Goal: Transaction & Acquisition: Purchase product/service

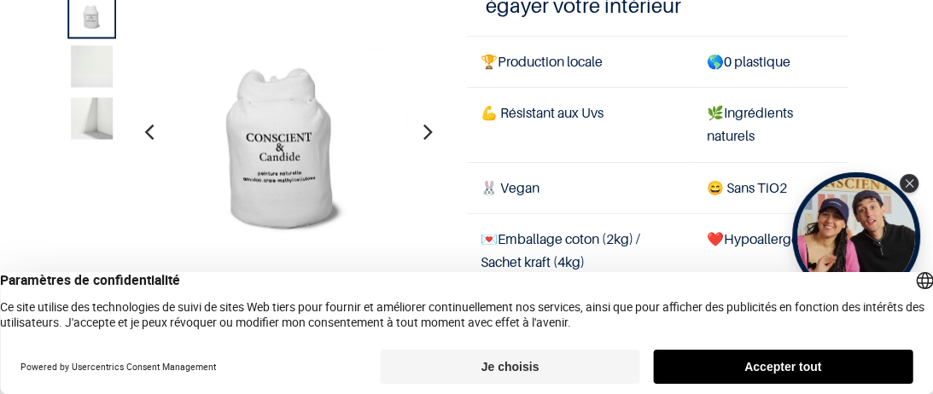
scroll to position [196, 0]
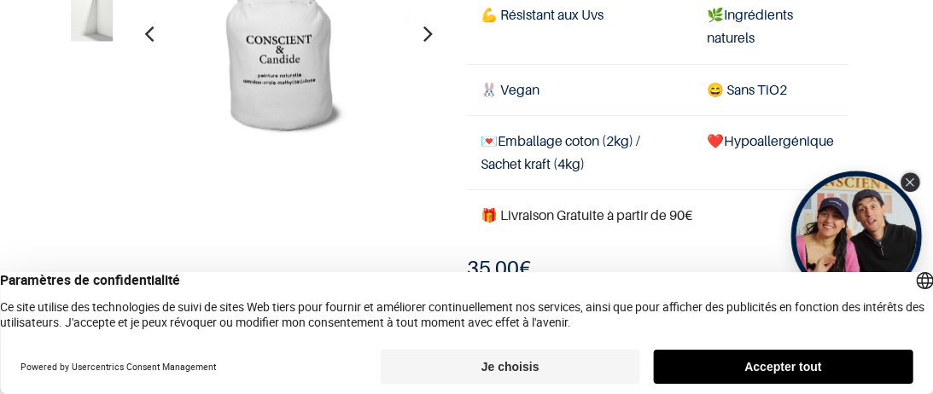
click at [906, 180] on div "Close Tolstoy widget" at bounding box center [909, 182] width 19 height 19
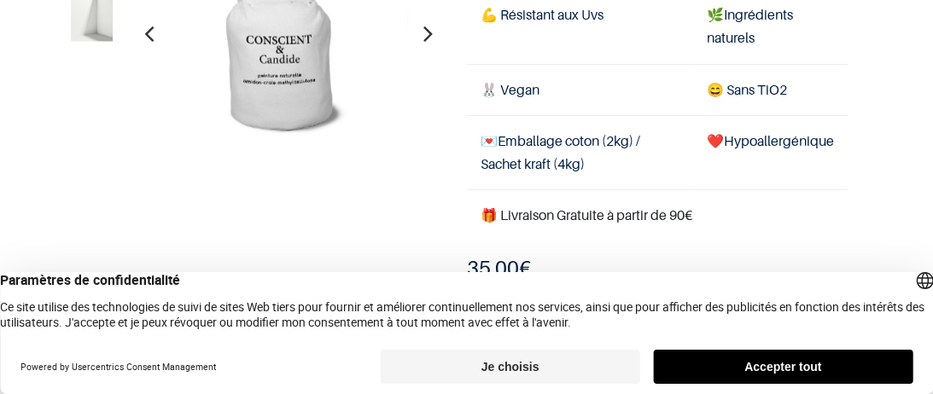
scroll to position [98, 0]
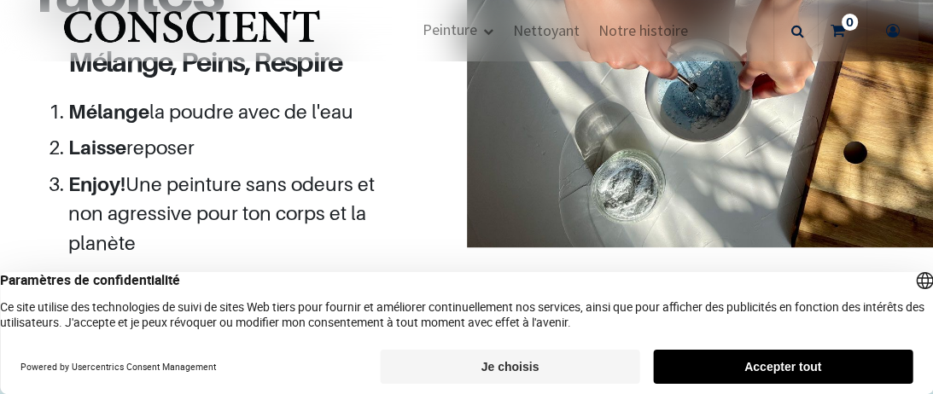
scroll to position [1718, 0]
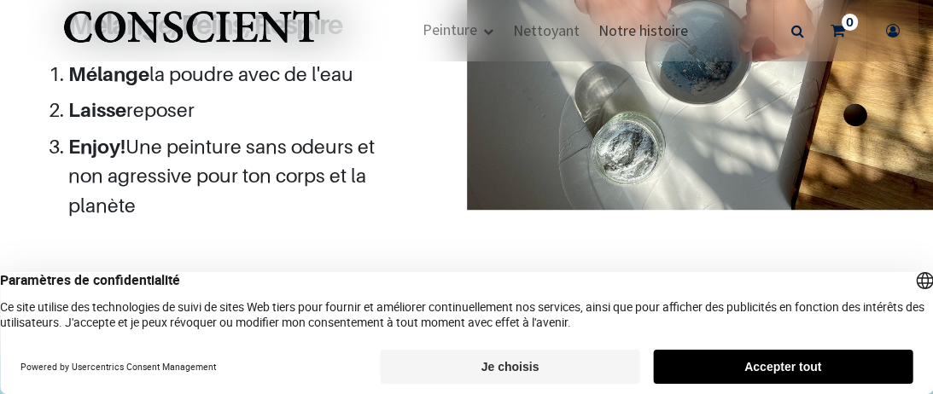
click at [638, 36] on span "Notre histoire" at bounding box center [643, 30] width 90 height 20
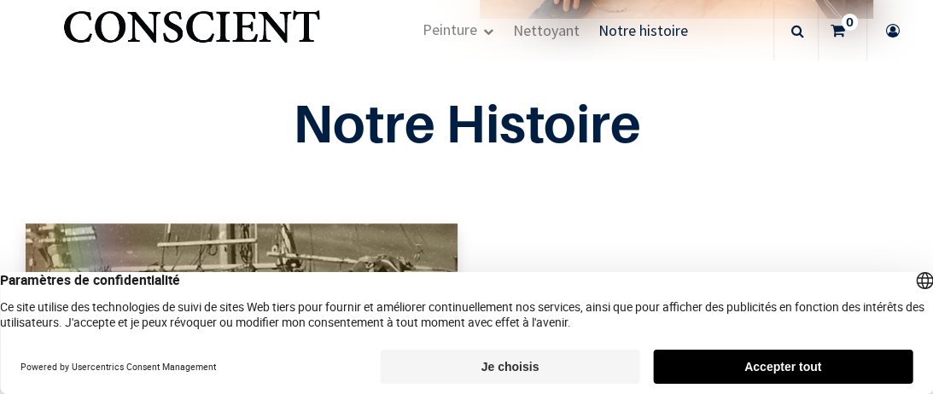
click at [799, 365] on button "Accepter tout" at bounding box center [782, 367] width 259 height 34
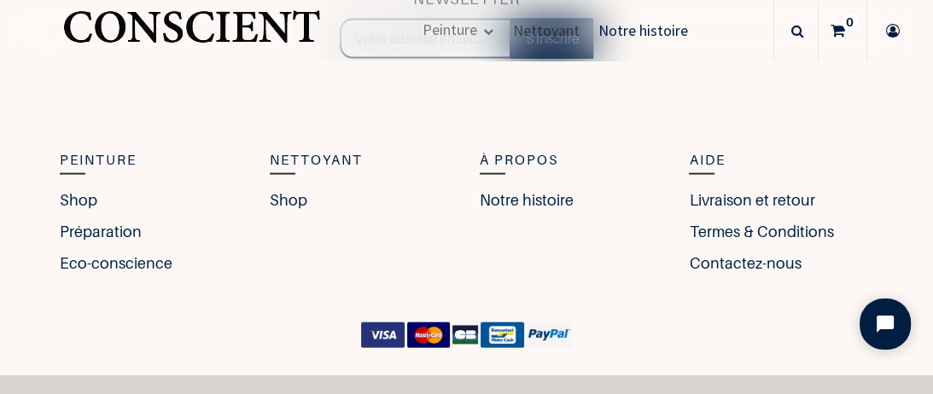
scroll to position [2849, 0]
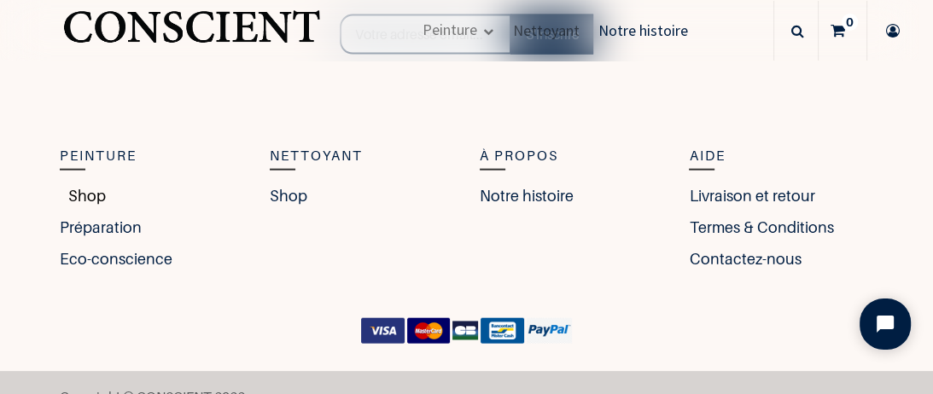
click at [94, 184] on link "Shop" at bounding box center [83, 195] width 46 height 23
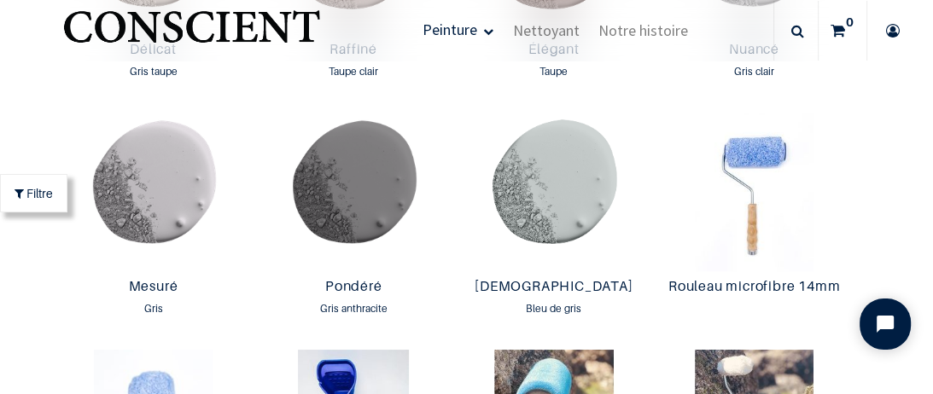
scroll to position [2481, 0]
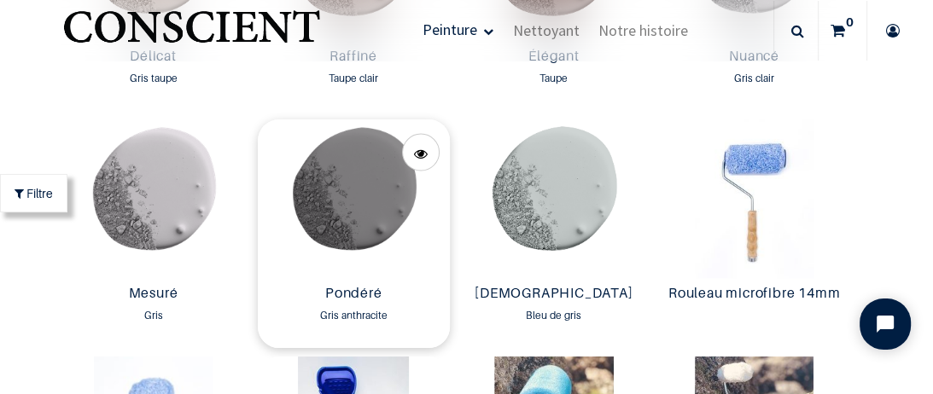
click at [323, 199] on img at bounding box center [354, 198] width 192 height 159
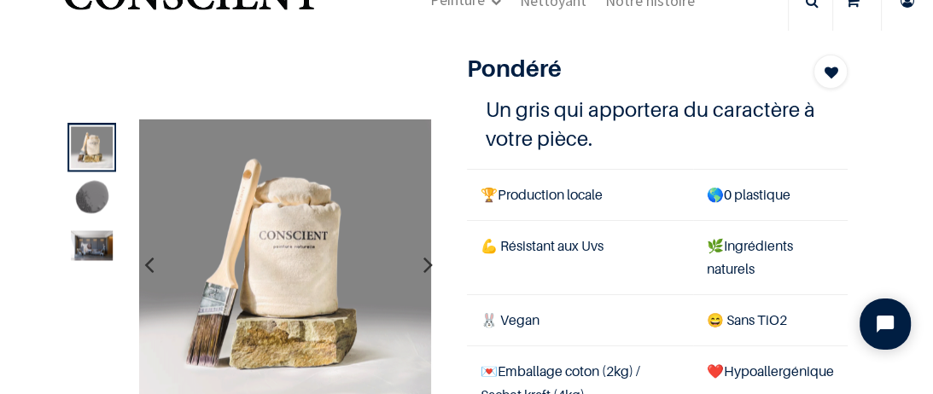
scroll to position [98, 0]
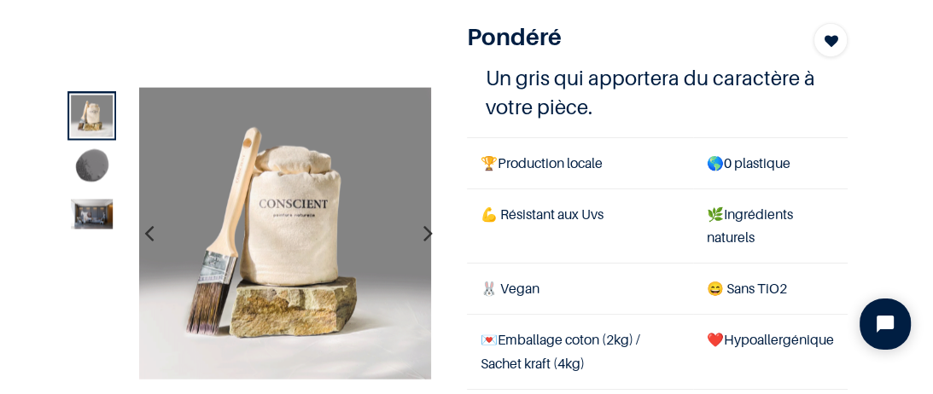
scroll to position [196, 0]
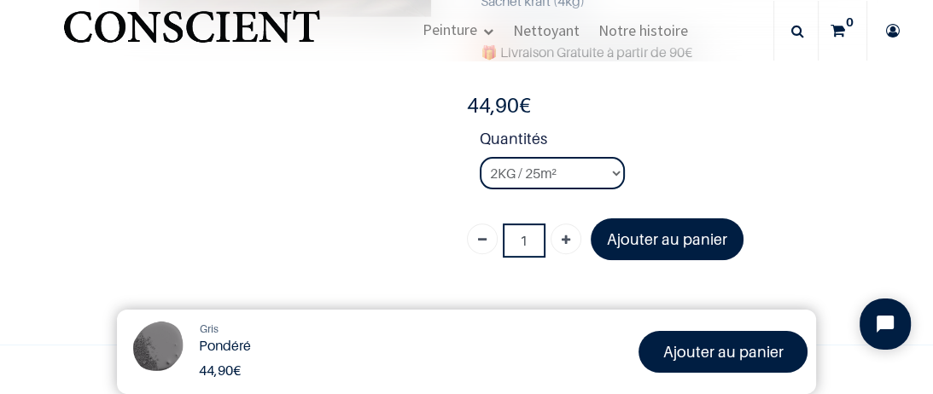
scroll to position [393, 0]
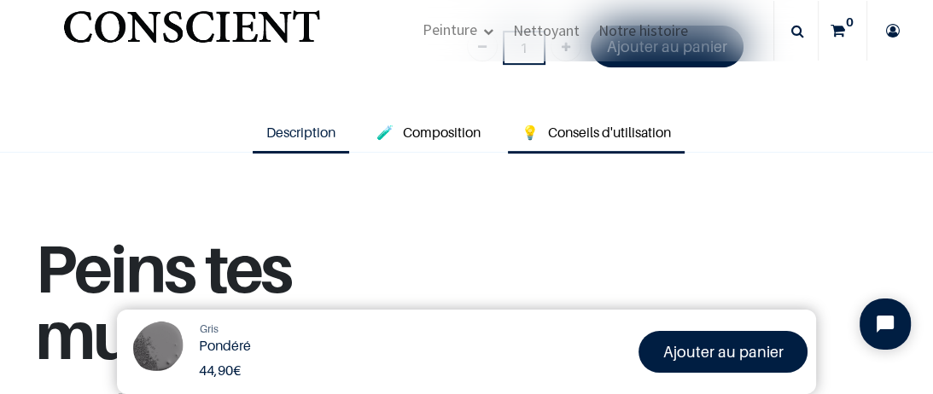
scroll to position [590, 0]
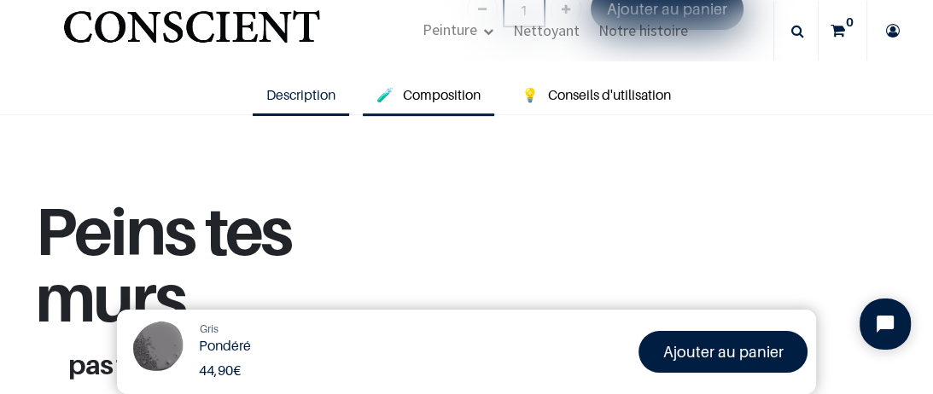
click at [412, 93] on span "Composition" at bounding box center [442, 94] width 78 height 17
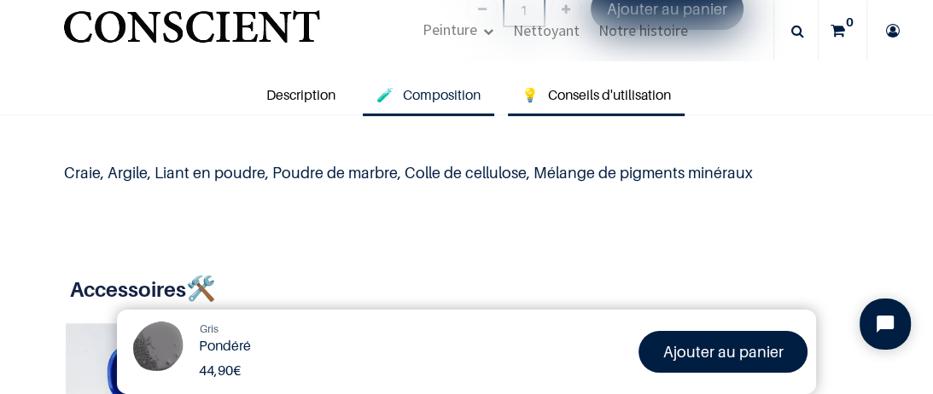
click at [588, 93] on span "Conseils d'utilisation" at bounding box center [609, 94] width 123 height 17
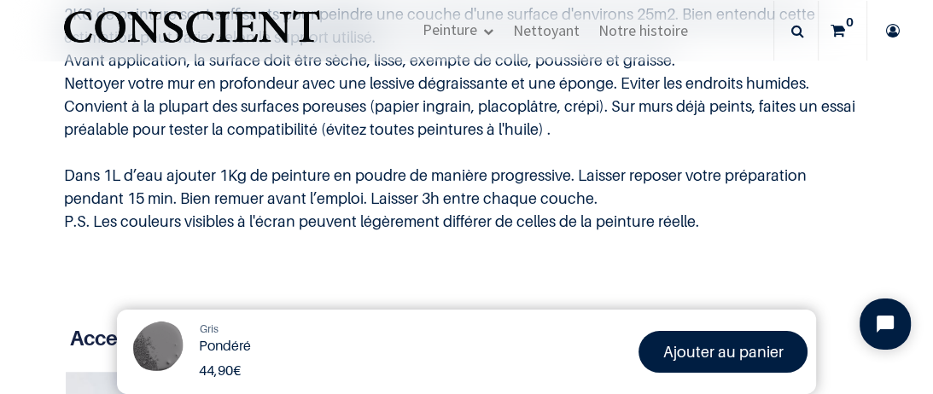
scroll to position [787, 0]
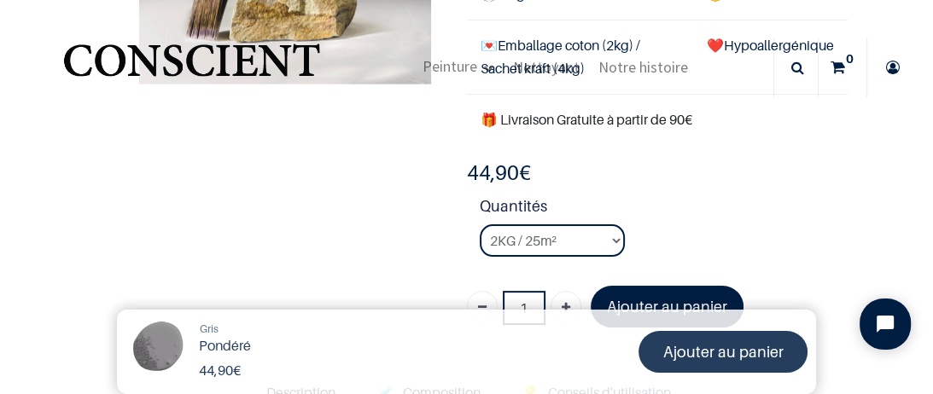
scroll to position [196, 0]
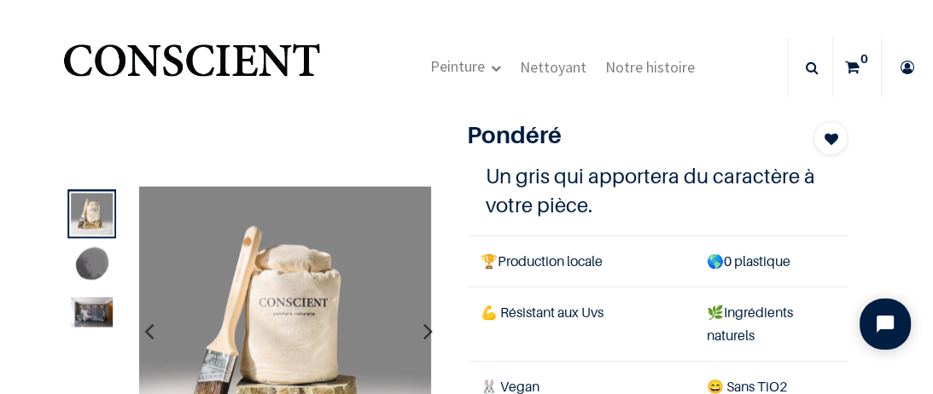
scroll to position [98, 0]
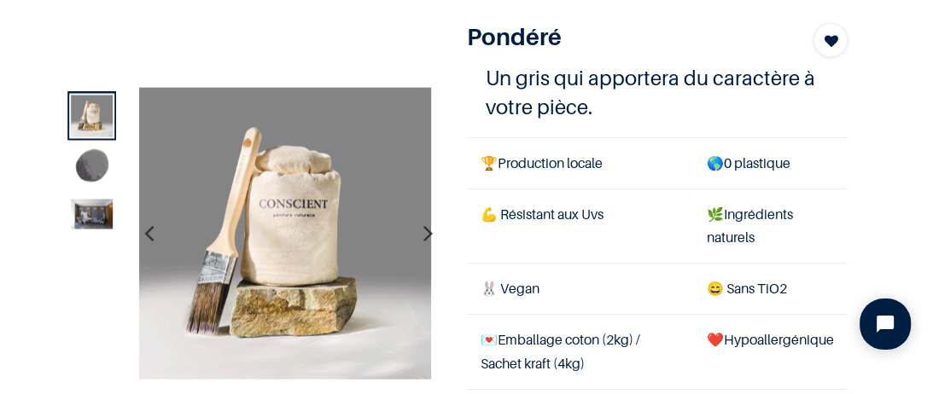
click at [102, 164] on img at bounding box center [93, 168] width 42 height 42
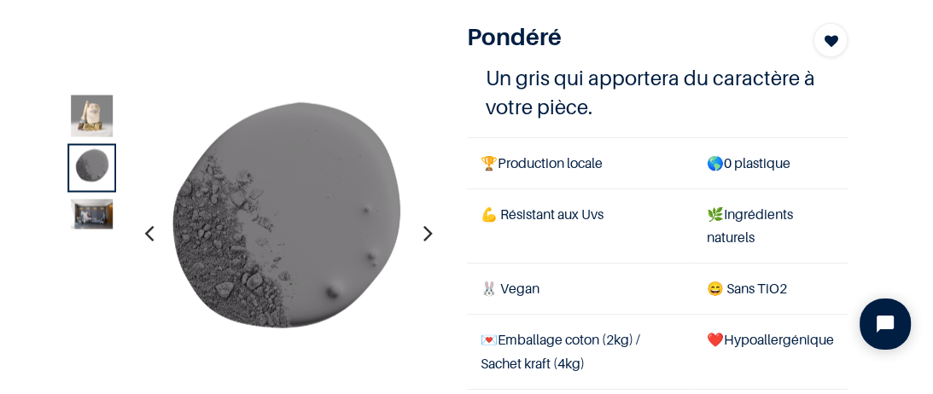
click at [104, 218] on img at bounding box center [93, 214] width 42 height 30
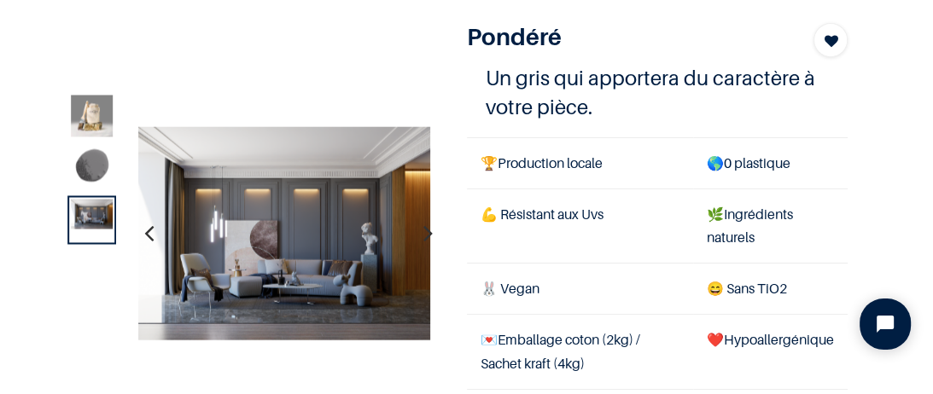
click at [359, 224] on img at bounding box center [283, 233] width 293 height 215
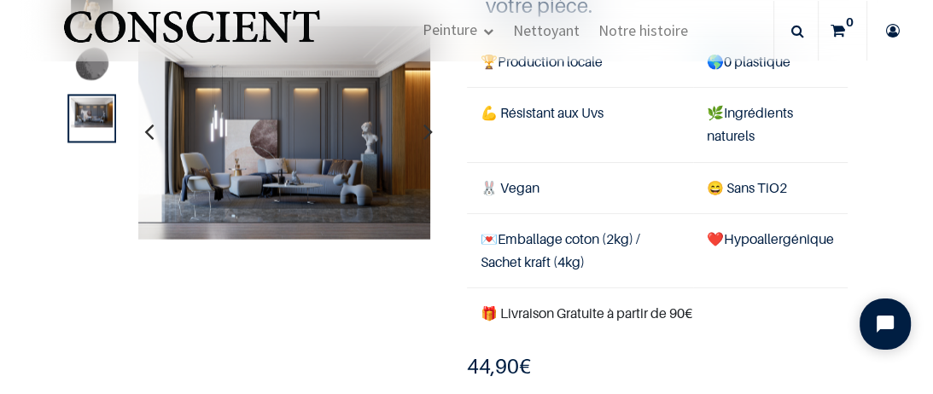
scroll to position [295, 0]
